Goal: Task Accomplishment & Management: Use online tool/utility

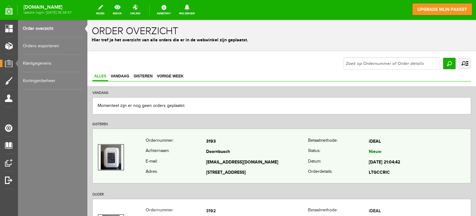
click at [234, 142] on td "3193" at bounding box center [257, 141] width 102 height 11
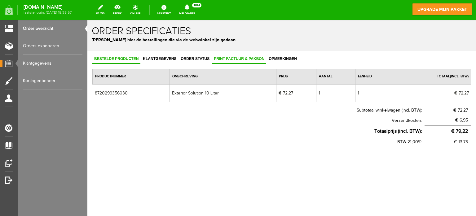
click at [244, 58] on span "Print factuur & pakbon" at bounding box center [239, 58] width 54 height 4
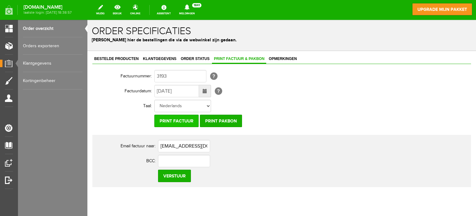
click at [176, 119] on input "Print factuur" at bounding box center [176, 120] width 44 height 12
click at [229, 119] on input "Print pakbon" at bounding box center [221, 120] width 42 height 12
click at [45, 28] on link "Order overzicht" at bounding box center [53, 28] width 60 height 17
